Goal: Task Accomplishment & Management: Use online tool/utility

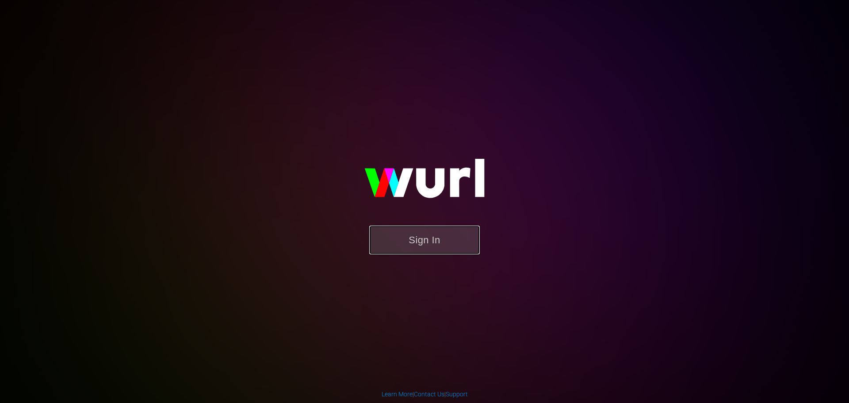
click at [418, 238] on button "Sign In" at bounding box center [424, 240] width 111 height 29
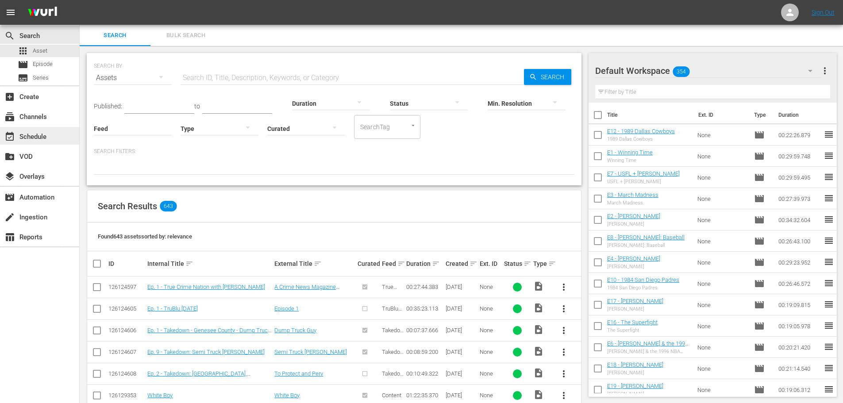
click at [43, 136] on div "event_available Schedule" at bounding box center [25, 135] width 50 height 8
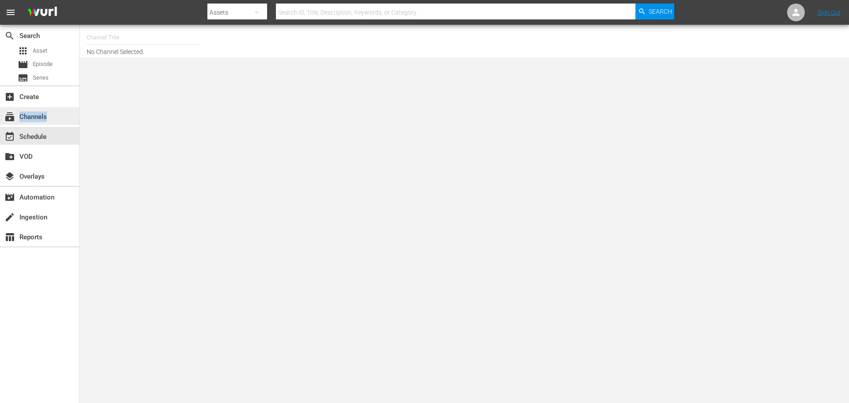
click at [47, 120] on div "subscriptions Channels" at bounding box center [39, 116] width 79 height 18
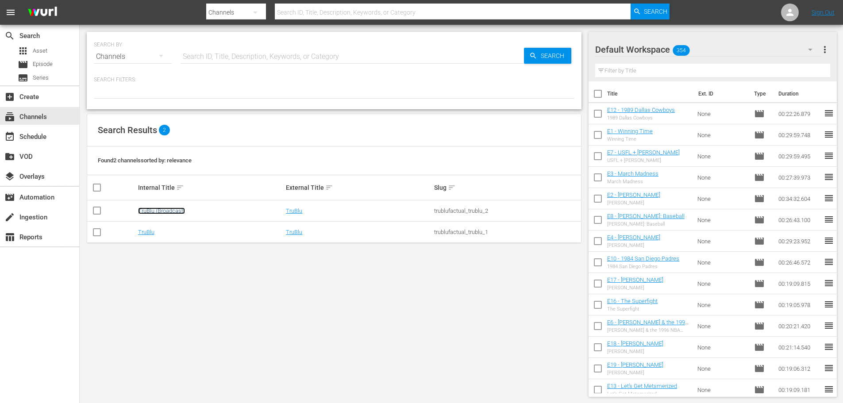
click at [171, 213] on link "TruBlu (Broadcast)" at bounding box center [161, 210] width 47 height 7
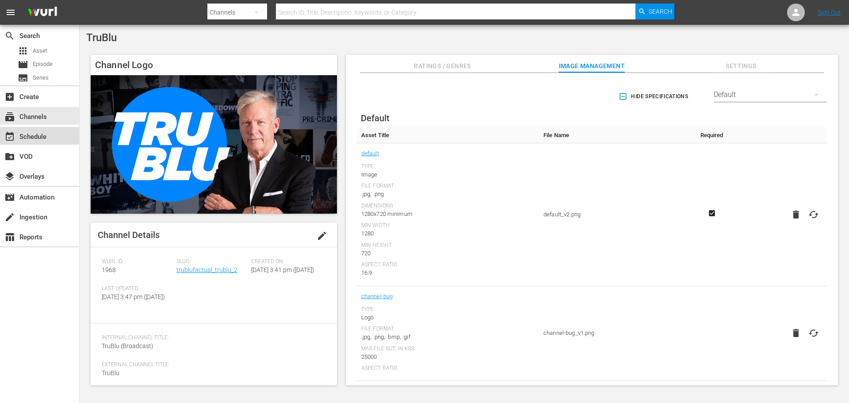
click at [42, 139] on div "event_available Schedule" at bounding box center [25, 135] width 50 height 8
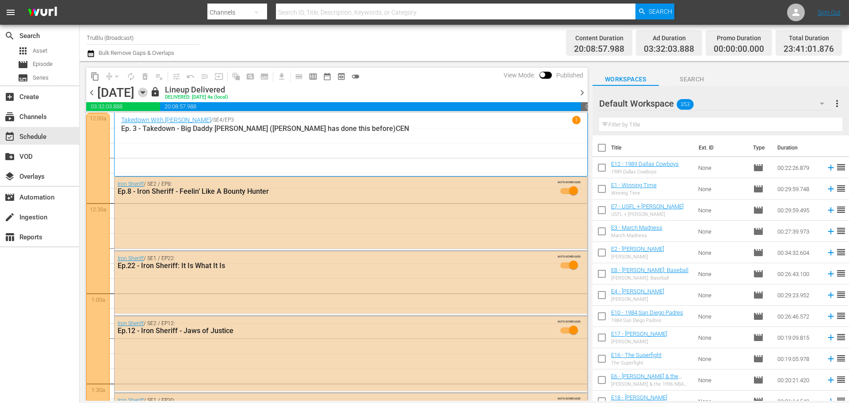
click at [148, 94] on icon "button" at bounding box center [143, 93] width 10 height 10
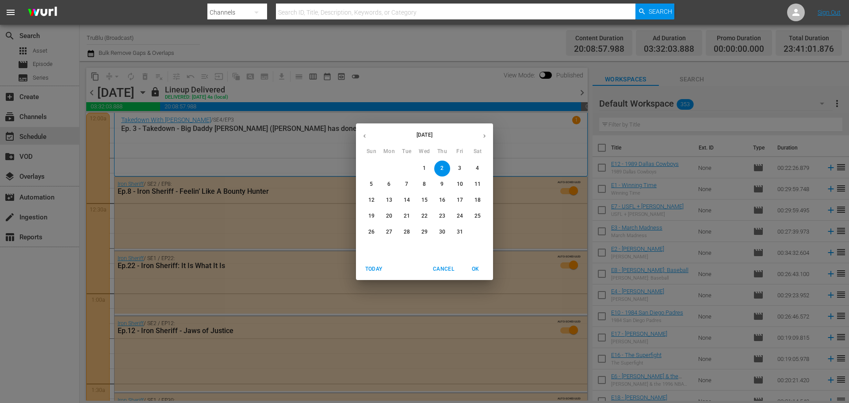
click at [459, 183] on p "10" at bounding box center [460, 184] width 6 height 8
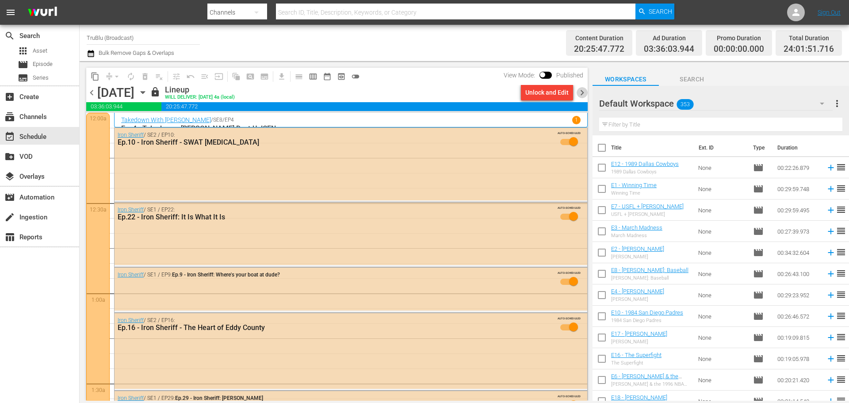
click at [584, 95] on span "chevron_right" at bounding box center [582, 92] width 11 height 11
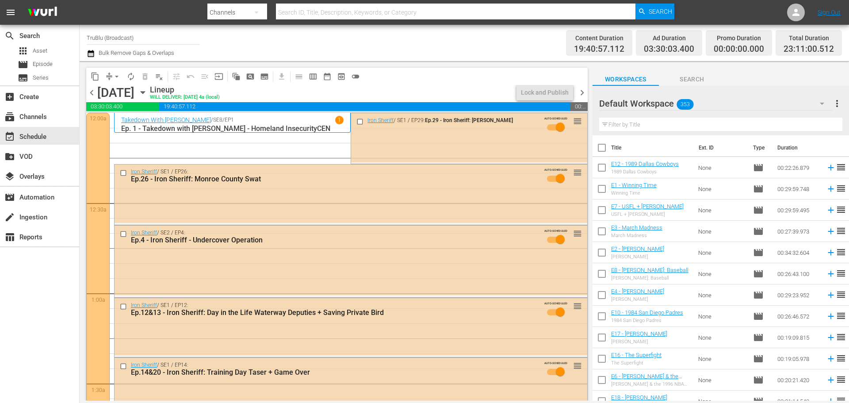
click at [109, 71] on button "compress" at bounding box center [109, 76] width 14 height 14
click at [113, 79] on span "arrow_drop_down" at bounding box center [116, 76] width 9 height 9
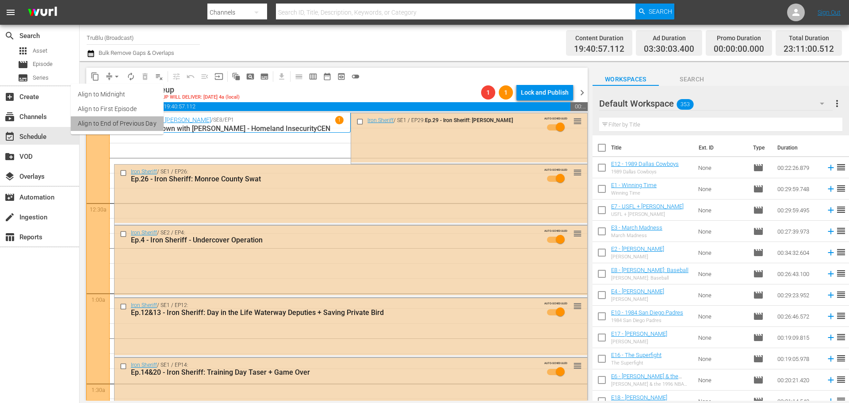
click at [128, 124] on li "Align to End of Previous Day" at bounding box center [117, 123] width 93 height 15
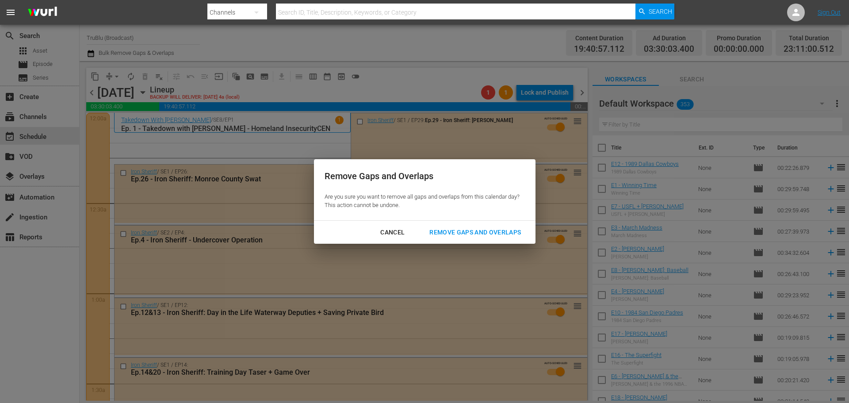
click at [466, 234] on div "Remove Gaps and Overlaps" at bounding box center [475, 232] width 106 height 11
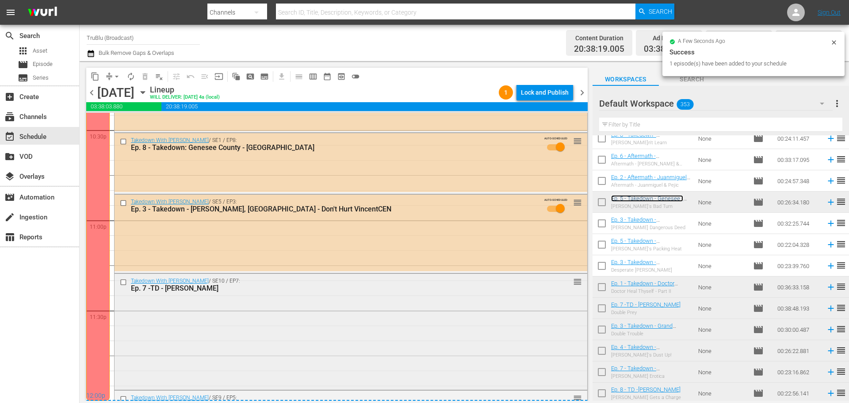
scroll to position [4112, 0]
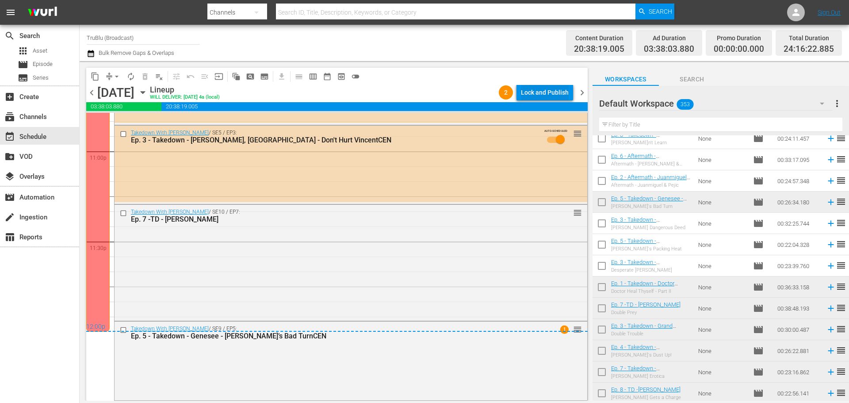
click at [548, 93] on div "Lock and Publish" at bounding box center [545, 92] width 48 height 16
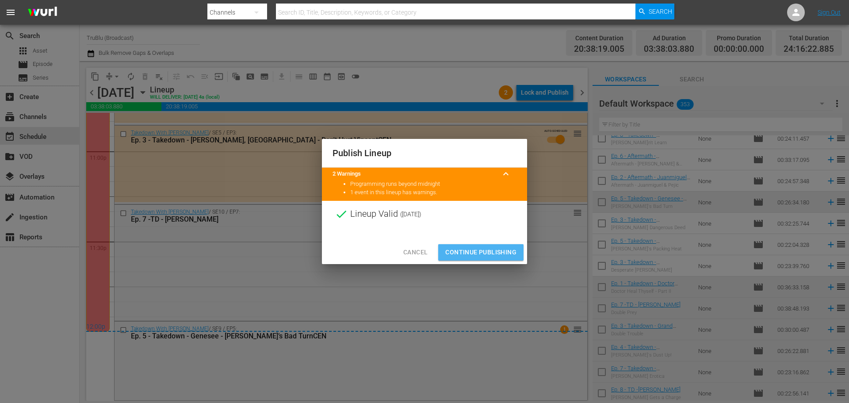
drag, startPoint x: 493, startPoint y: 250, endPoint x: 523, endPoint y: 250, distance: 30.5
click at [493, 250] on span "Continue Publishing" at bounding box center [480, 252] width 71 height 11
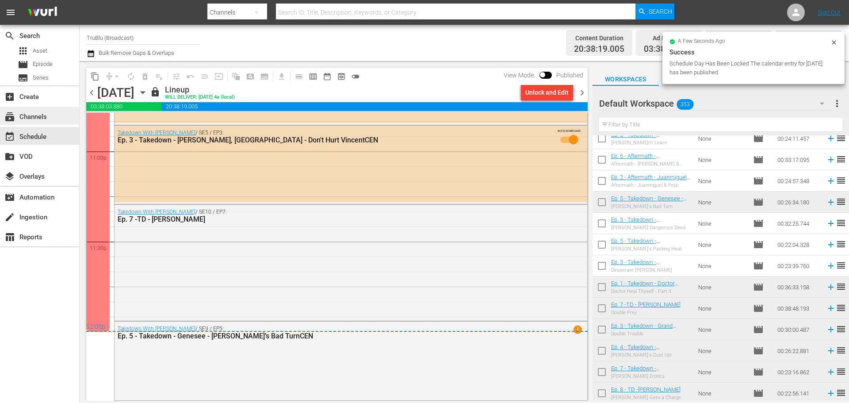
click at [36, 119] on div "subscriptions Channels" at bounding box center [25, 115] width 50 height 8
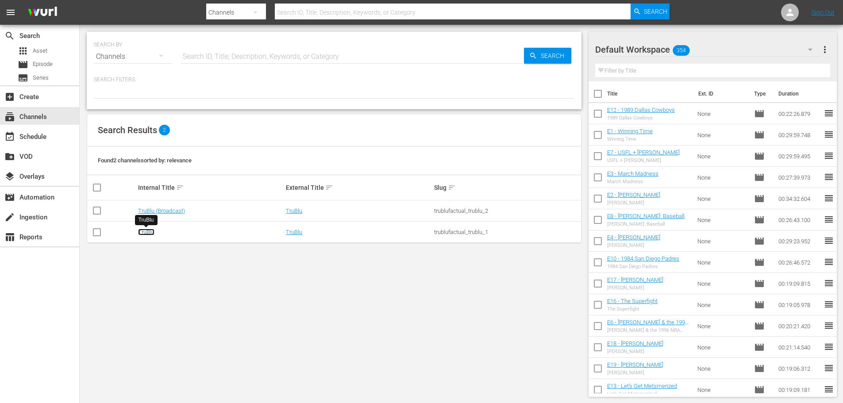
click at [147, 234] on link "TruBlu" at bounding box center [146, 232] width 16 height 7
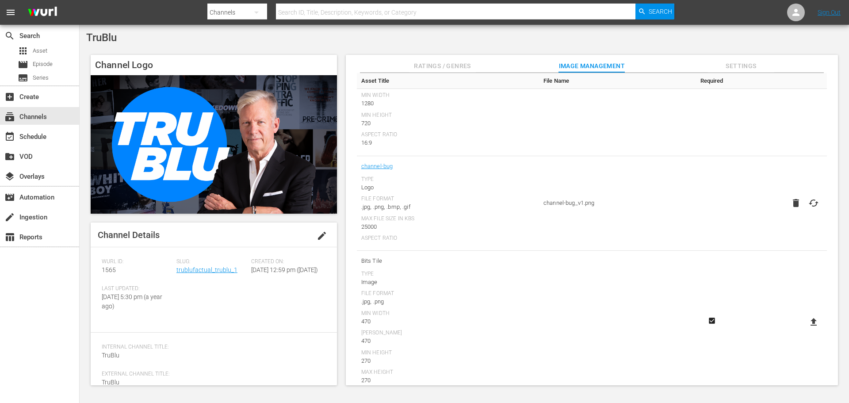
scroll to position [133, 0]
click at [30, 134] on div "event_available Schedule" at bounding box center [25, 135] width 50 height 8
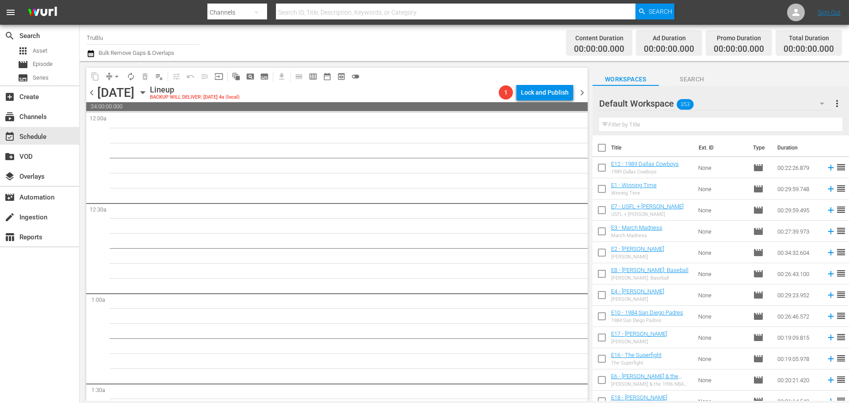
click at [90, 93] on span "chevron_left" at bounding box center [91, 92] width 11 height 11
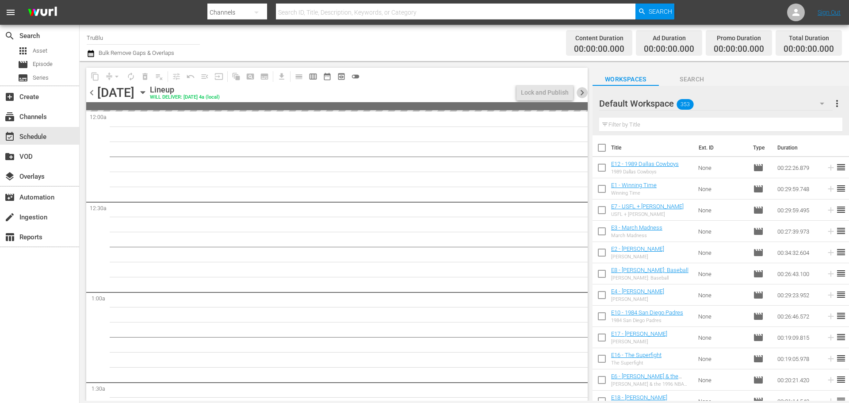
click at [585, 95] on span "chevron_right" at bounding box center [582, 92] width 11 height 11
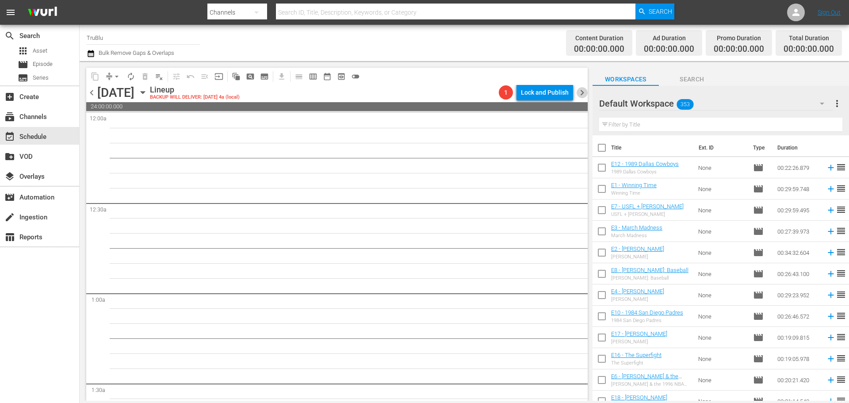
click at [583, 91] on span "chevron_right" at bounding box center [582, 92] width 11 height 11
click at [92, 93] on span "chevron_left" at bounding box center [91, 92] width 11 height 11
